Goal: Information Seeking & Learning: Learn about a topic

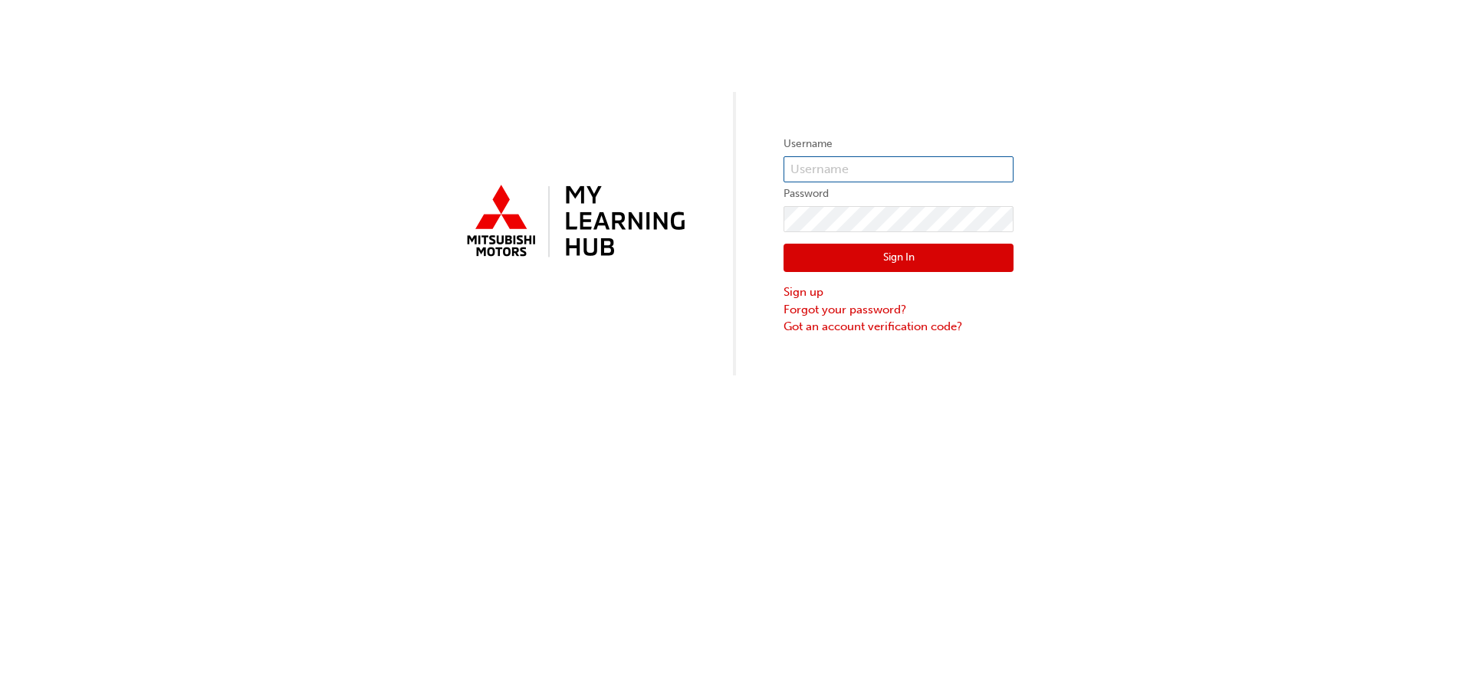
type input "0005987414"
click at [903, 273] on div "Sign In Sign up Forgot your password? Got an account verification code?" at bounding box center [899, 283] width 230 height 103
click at [902, 262] on button "Sign In" at bounding box center [899, 258] width 230 height 29
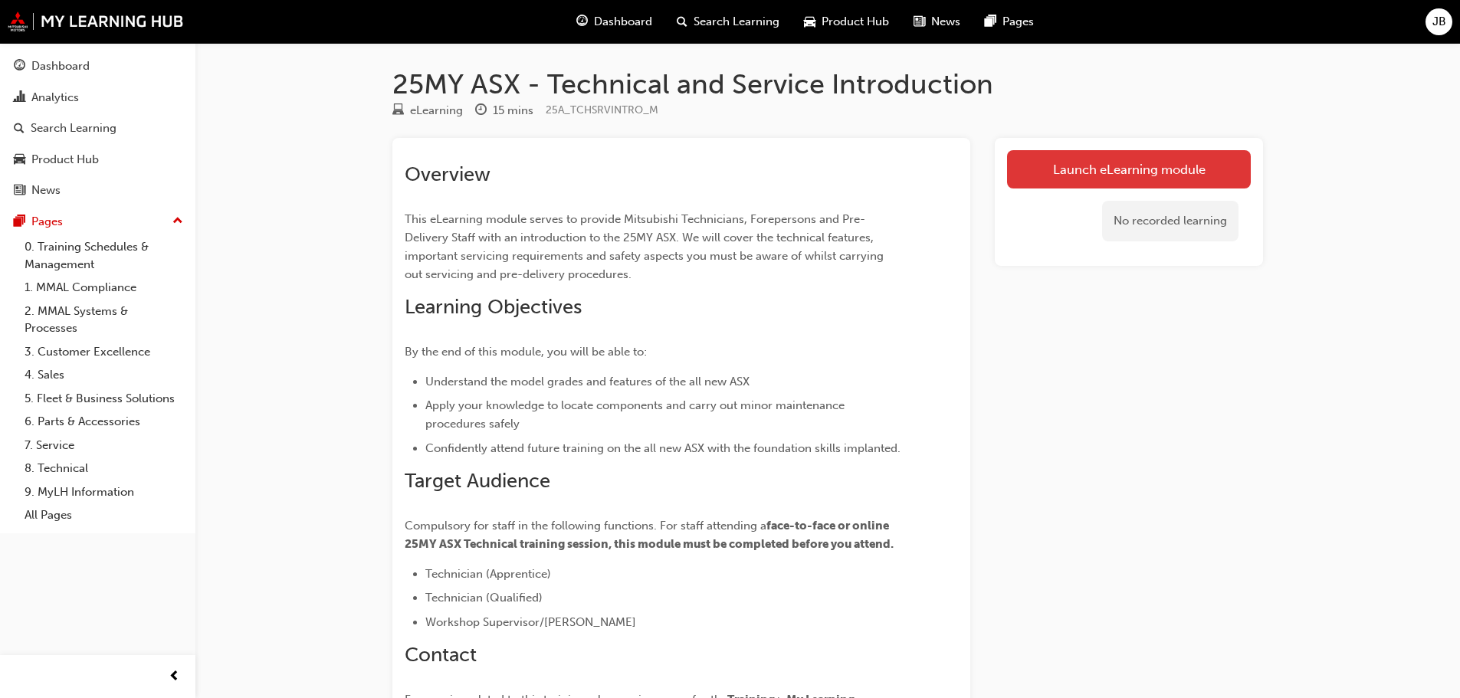
click at [1122, 166] on link "Launch eLearning module" at bounding box center [1129, 169] width 244 height 38
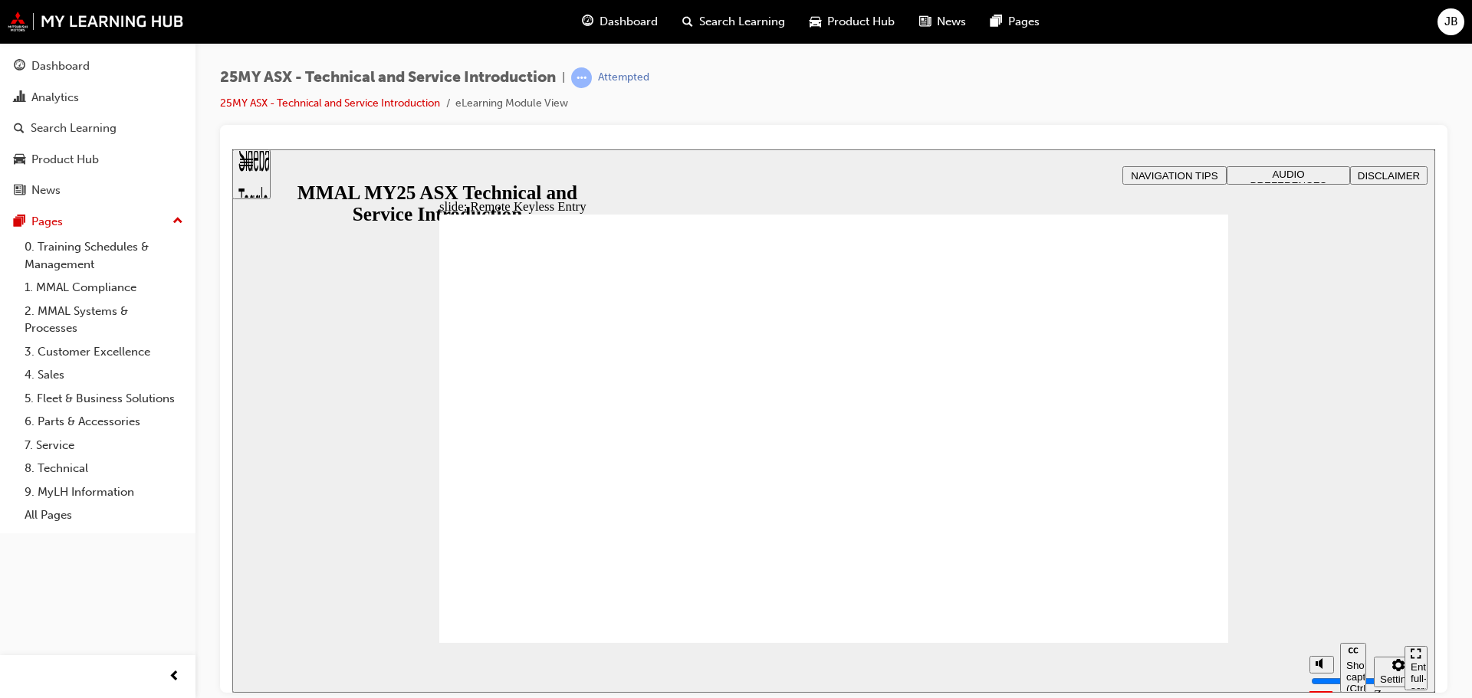
type input "21"
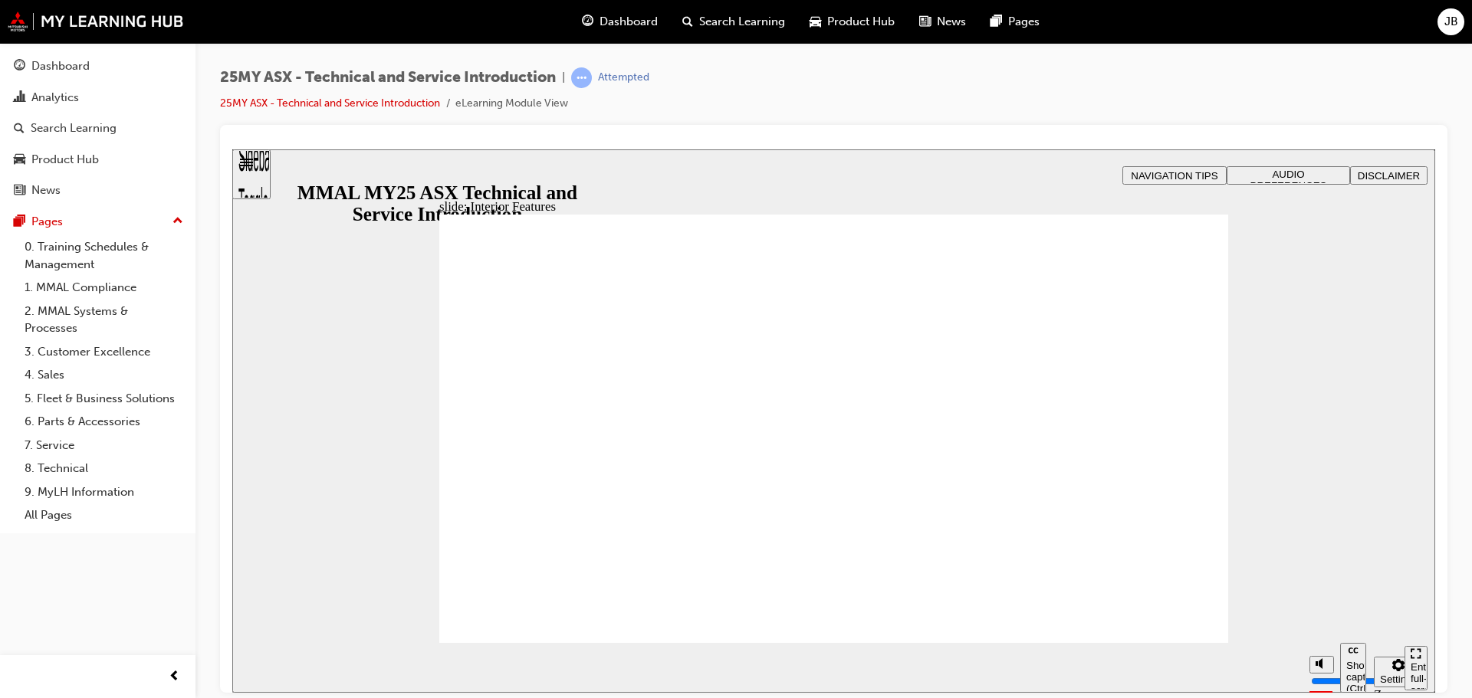
type input "17"
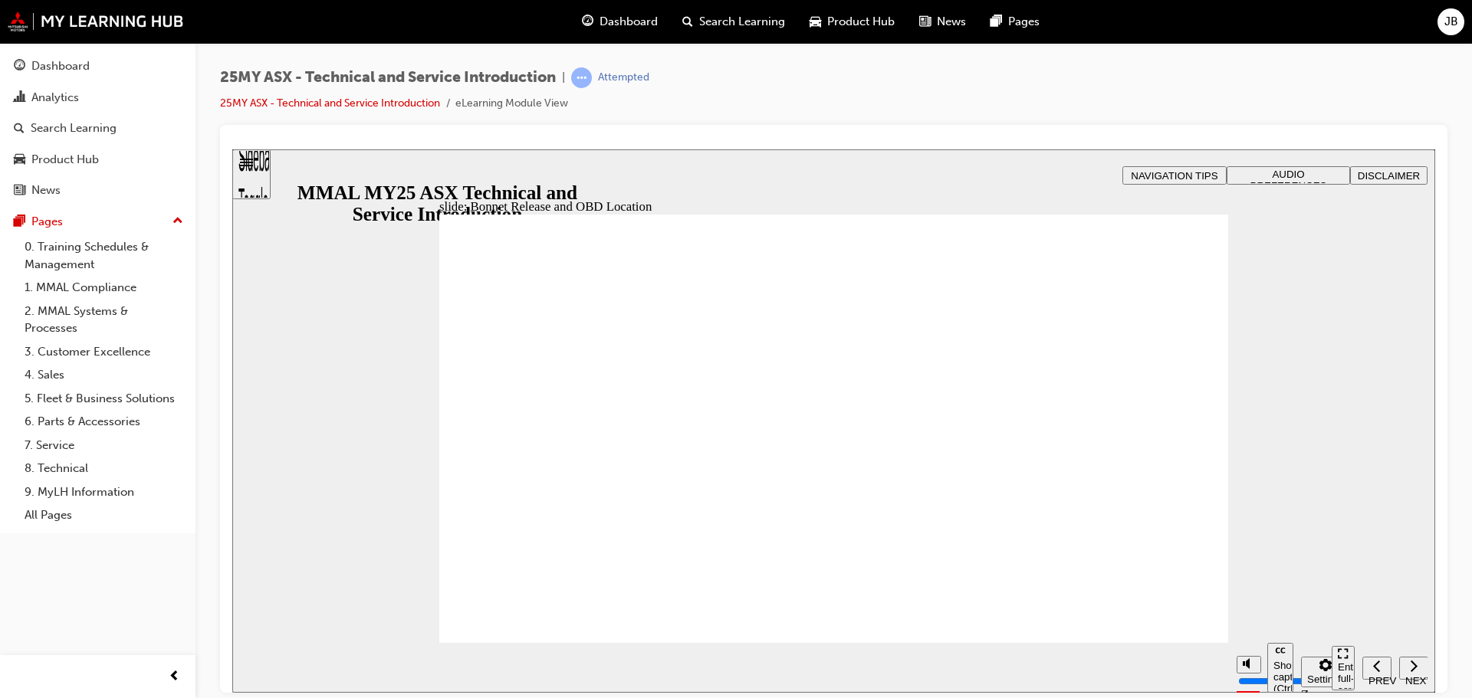
drag, startPoint x: 1132, startPoint y: 402, endPoint x: 938, endPoint y: 357, distance: 198.4
drag, startPoint x: 938, startPoint y: 357, endPoint x: 893, endPoint y: 546, distance: 193.9
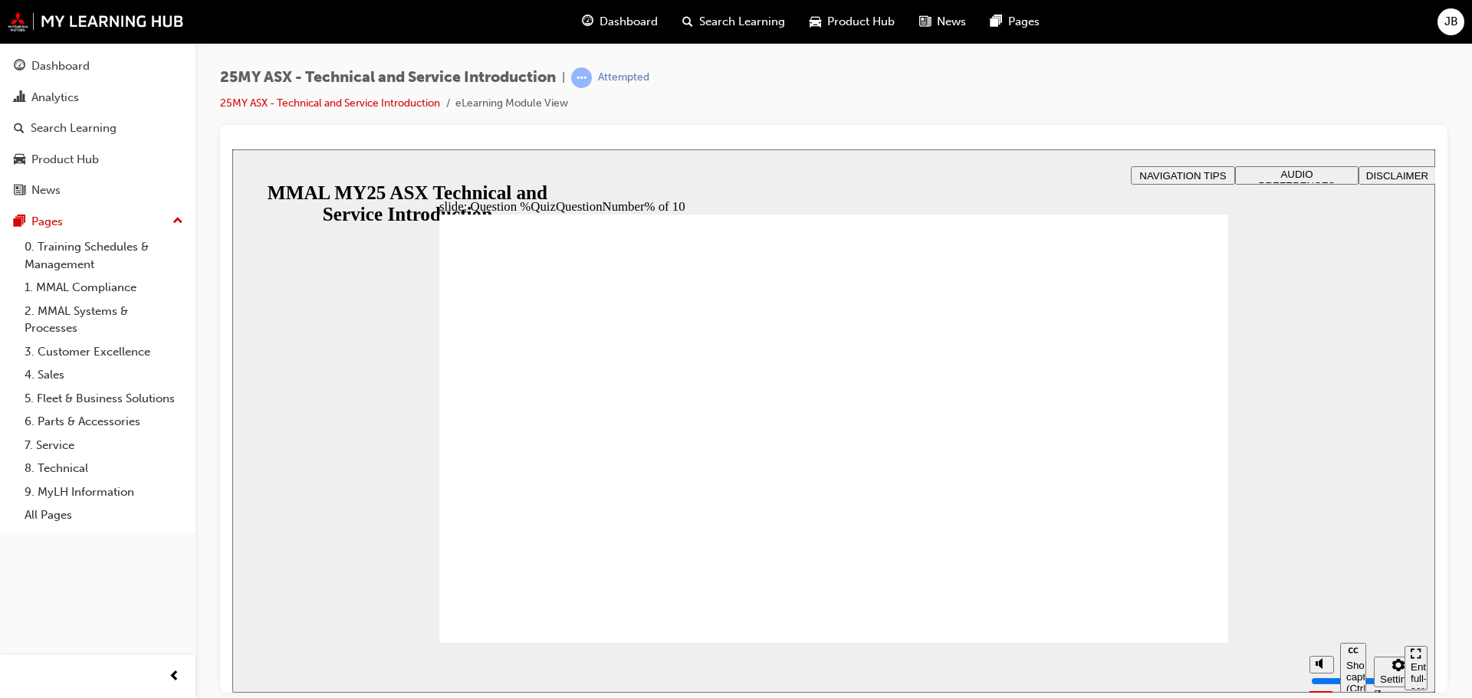
radio input "true"
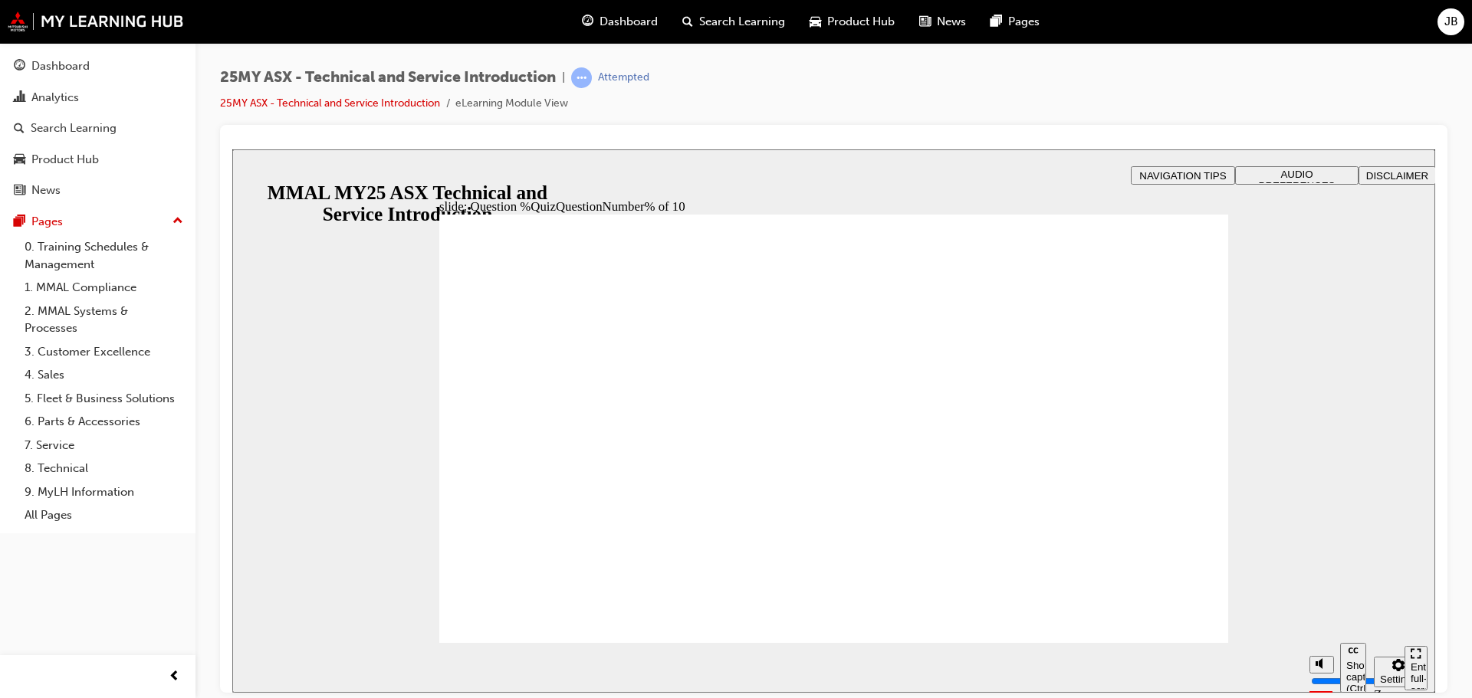
radio input "true"
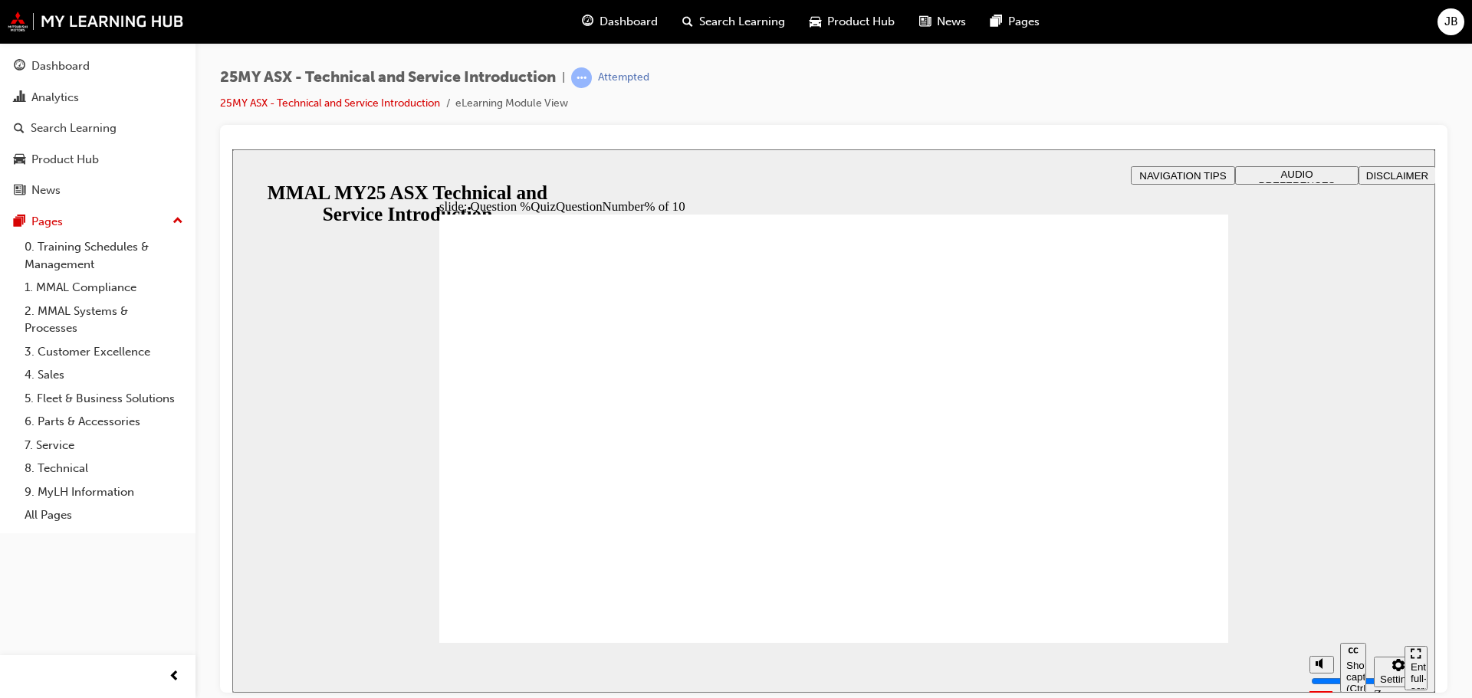
radio input "true"
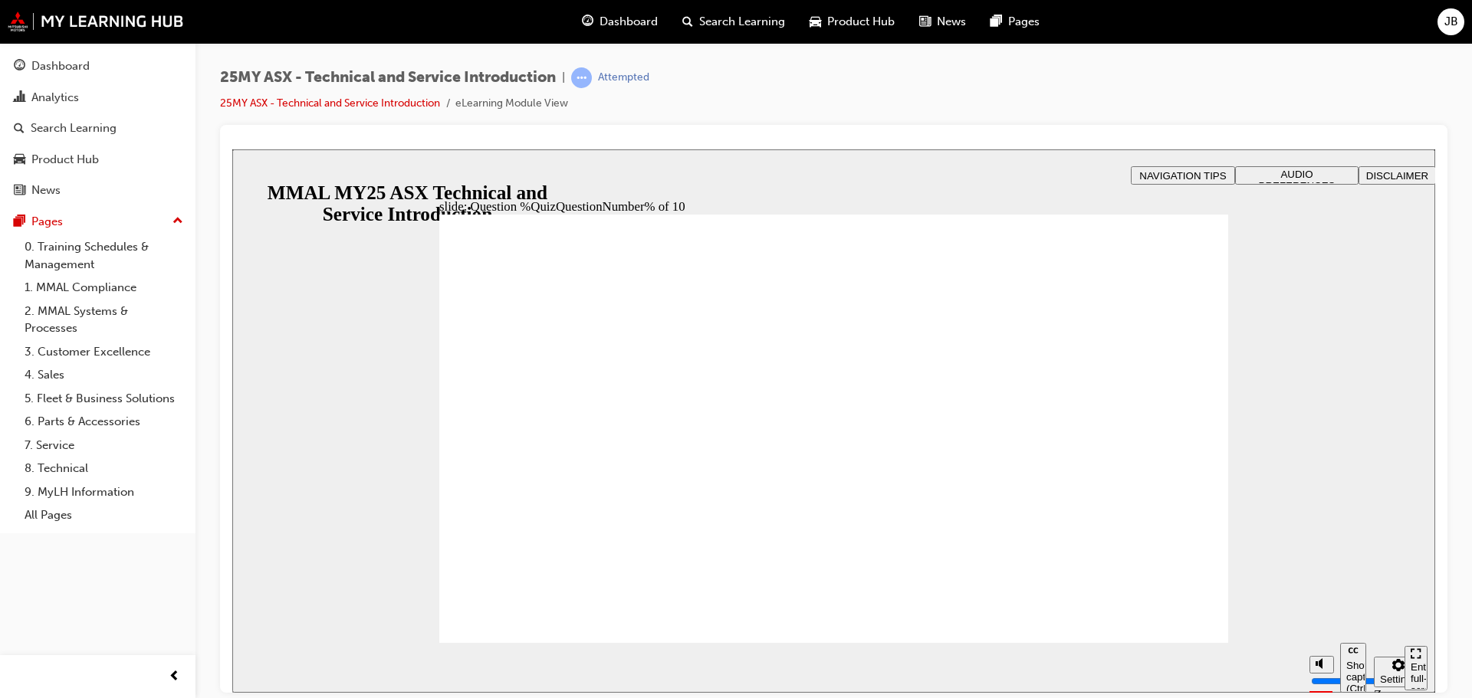
radio input "true"
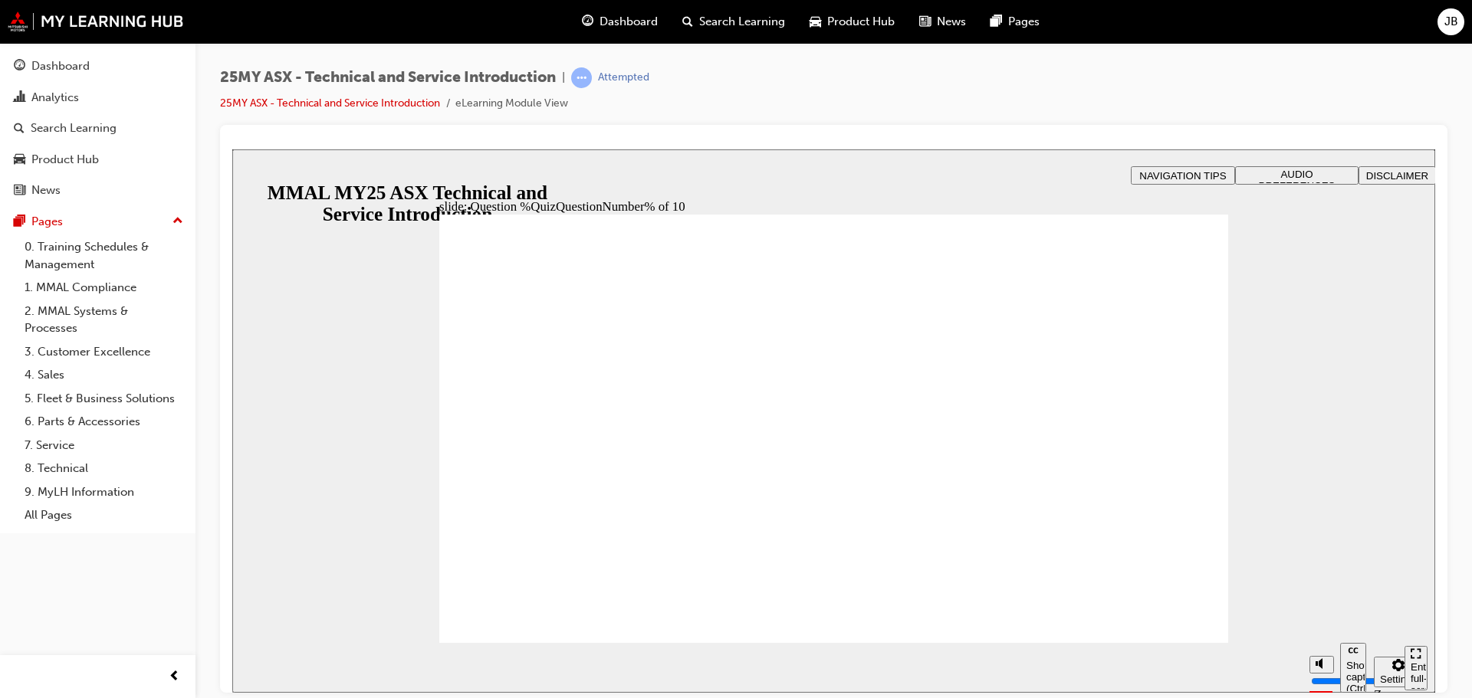
radio input "true"
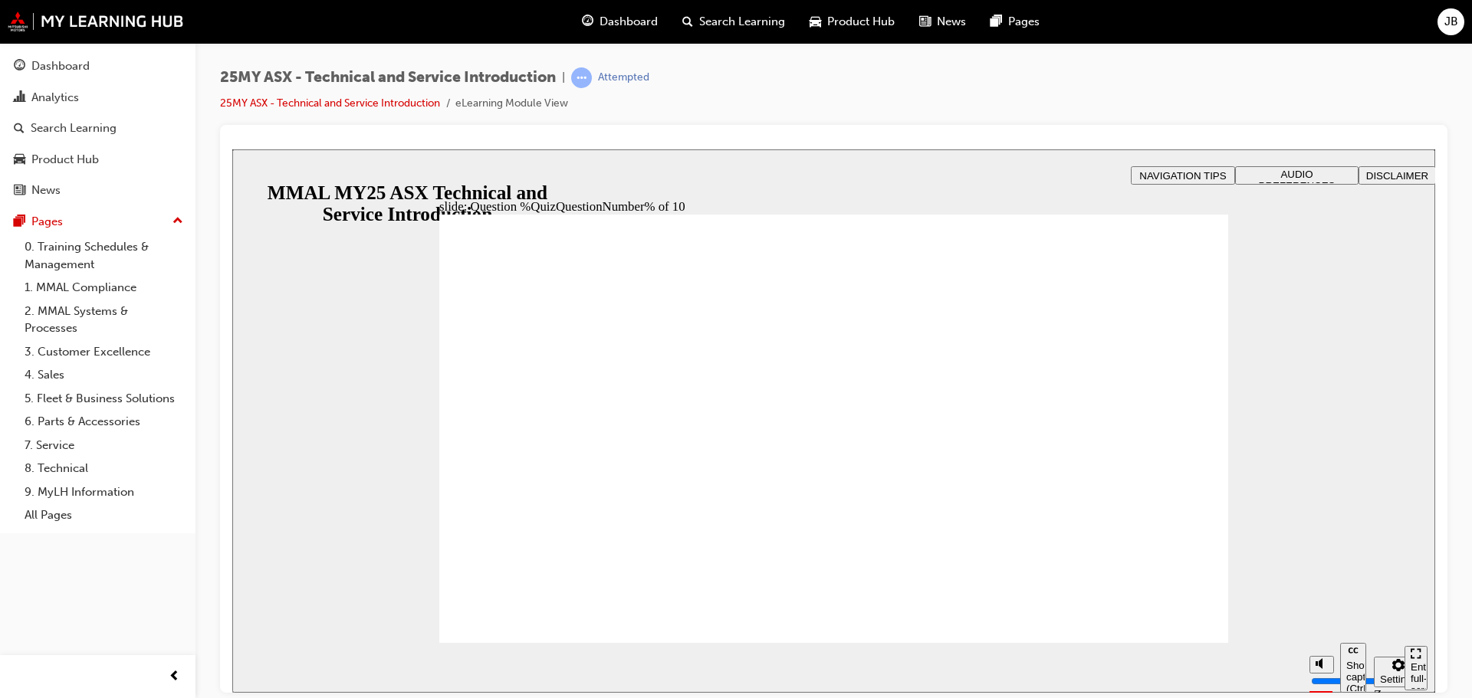
radio input "true"
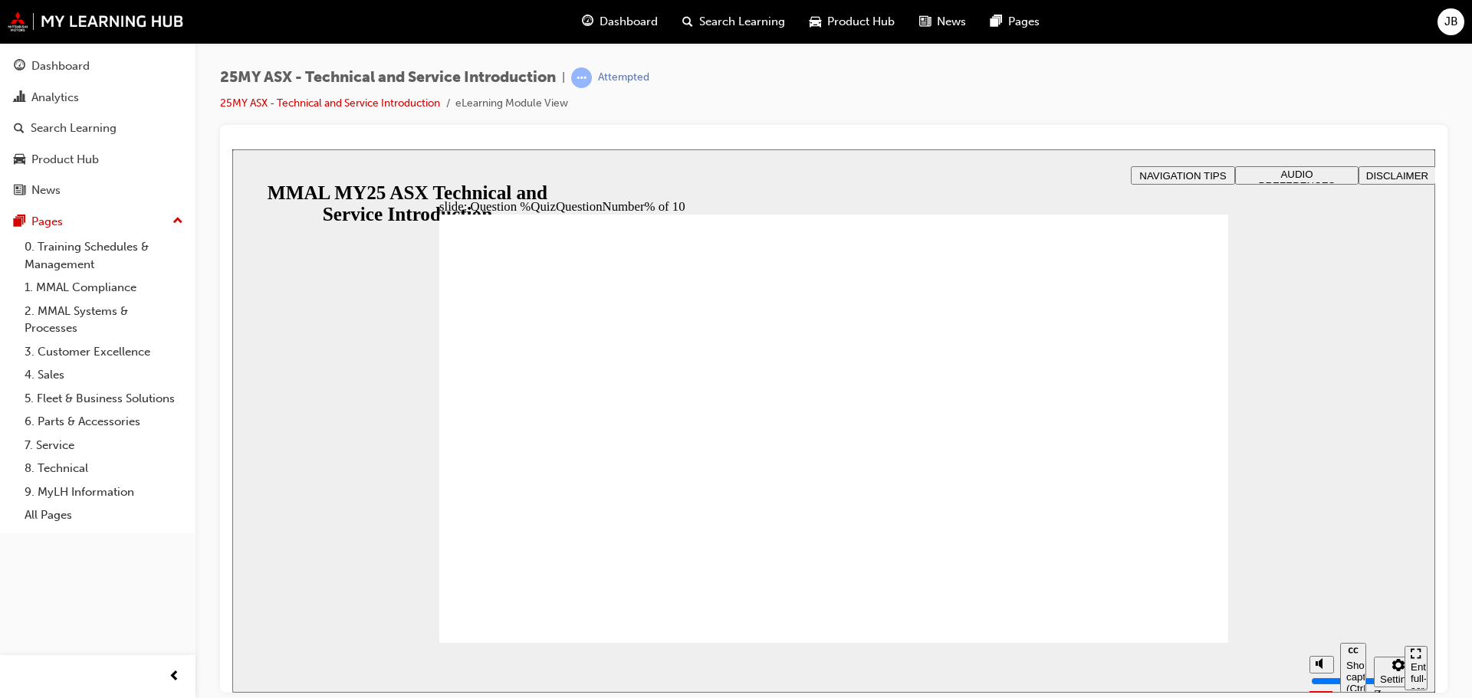
radio input "true"
